Goal: Find contact information: Find contact information

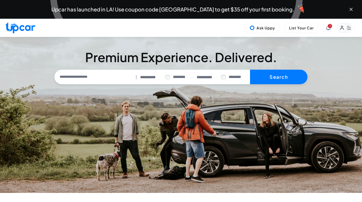
select select "********"
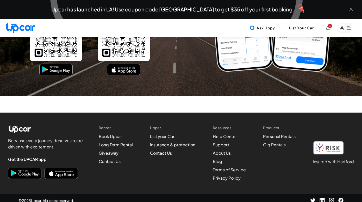
scroll to position [2560, 0]
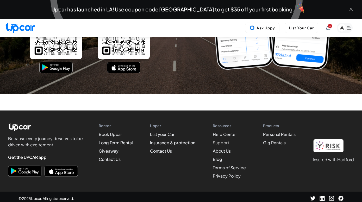
click at [222, 141] on link "Support" at bounding box center [221, 142] width 16 height 5
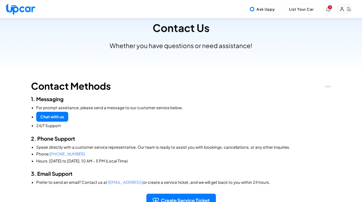
scroll to position [49, 0]
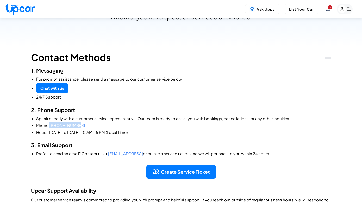
drag, startPoint x: 82, startPoint y: 126, endPoint x: 50, endPoint y: 126, distance: 32.0
click at [50, 126] on li "Phone: 925-579-3504" at bounding box center [183, 126] width 295 height 6
copy span "925-579-3504"
